Goal: Information Seeking & Learning: Check status

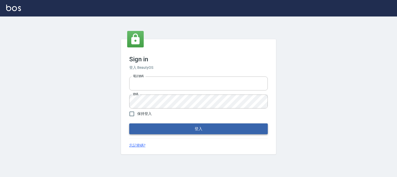
type input "0952331713"
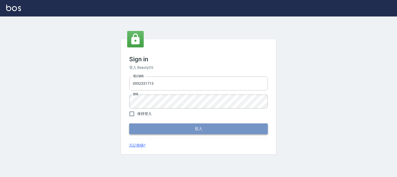
click at [180, 128] on button "登入" at bounding box center [198, 129] width 138 height 11
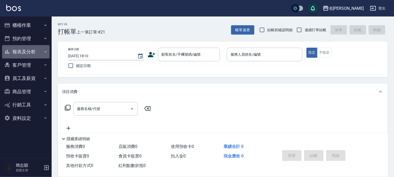
click at [46, 52] on icon "button" at bounding box center [45, 51] width 2 height 1
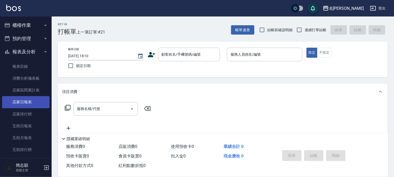
click at [28, 101] on link "店家日報表" at bounding box center [26, 102] width 48 height 12
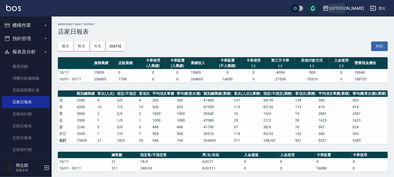
click at [328, 8] on icon "button" at bounding box center [325, 8] width 5 height 5
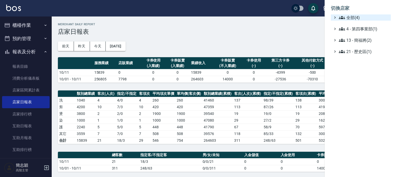
click at [341, 18] on icon at bounding box center [342, 17] width 6 height 6
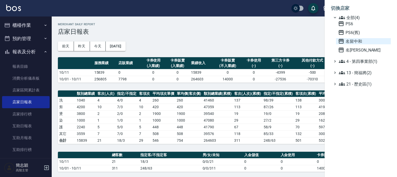
click at [340, 42] on icon at bounding box center [341, 41] width 6 height 6
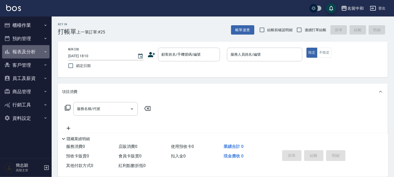
click at [45, 51] on icon "button" at bounding box center [45, 52] width 4 height 4
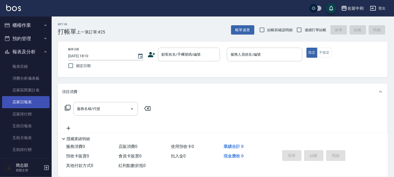
click at [26, 101] on link "店家日報表" at bounding box center [26, 102] width 48 height 12
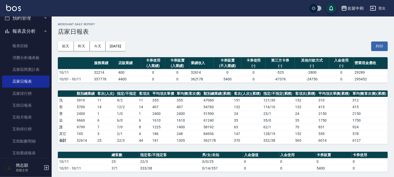
click at [344, 8] on icon "button" at bounding box center [344, 8] width 5 height 5
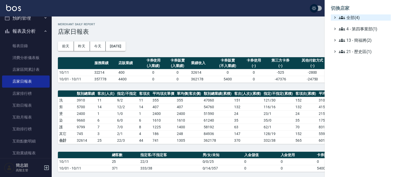
click at [344, 17] on icon at bounding box center [342, 17] width 6 height 6
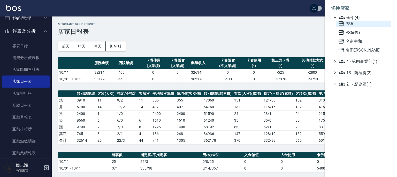
click at [340, 24] on icon at bounding box center [340, 23] width 5 height 5
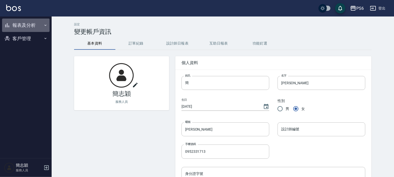
click at [45, 25] on icon "button" at bounding box center [45, 25] width 4 height 4
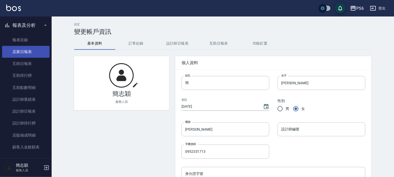
click at [29, 52] on link "店家日報表" at bounding box center [26, 52] width 48 height 12
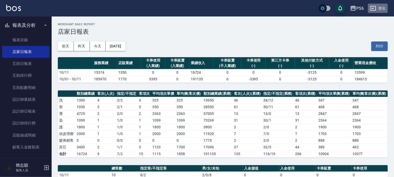
click at [383, 8] on button "登出" at bounding box center [378, 9] width 20 height 10
